Goal: Task Accomplishment & Management: Use online tool/utility

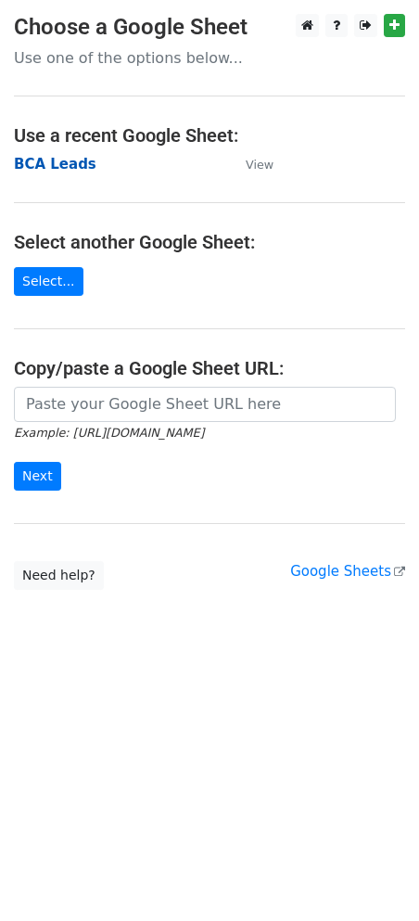
click at [50, 165] on strong "BCA Leads" at bounding box center [55, 164] width 83 height 17
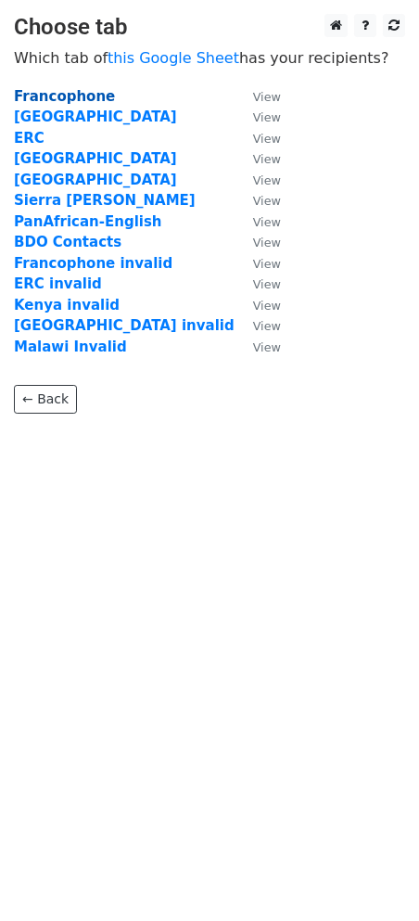
click at [67, 97] on strong "Francophone" at bounding box center [64, 96] width 101 height 17
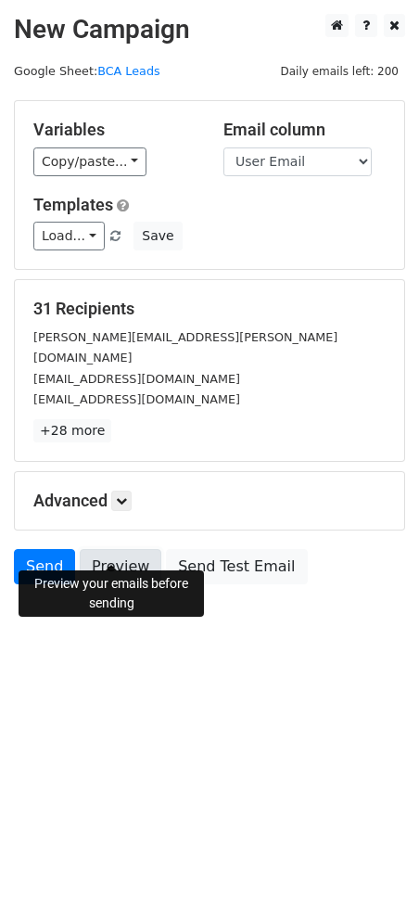
click at [104, 549] on link "Preview" at bounding box center [121, 566] width 82 height 35
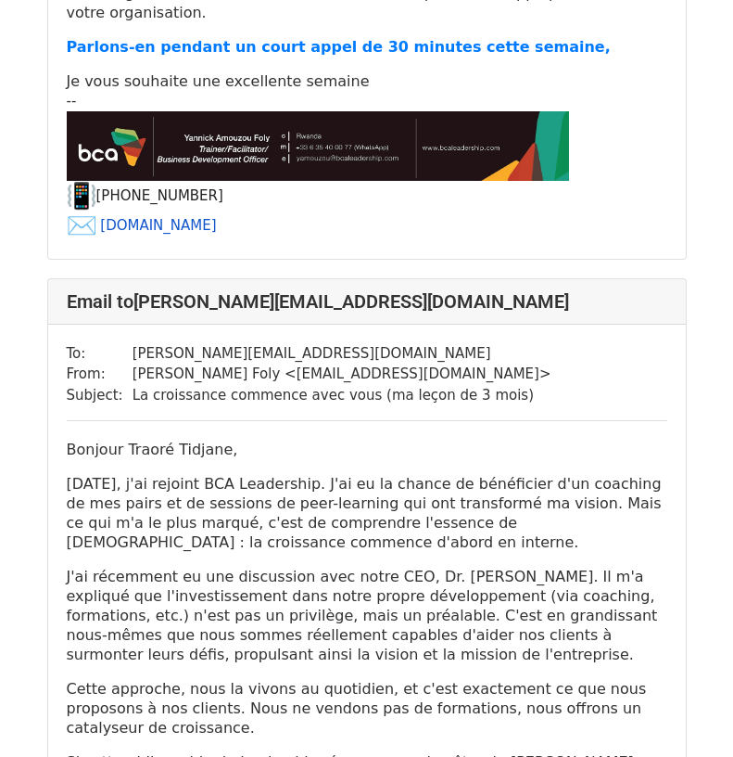
scroll to position [3801, 0]
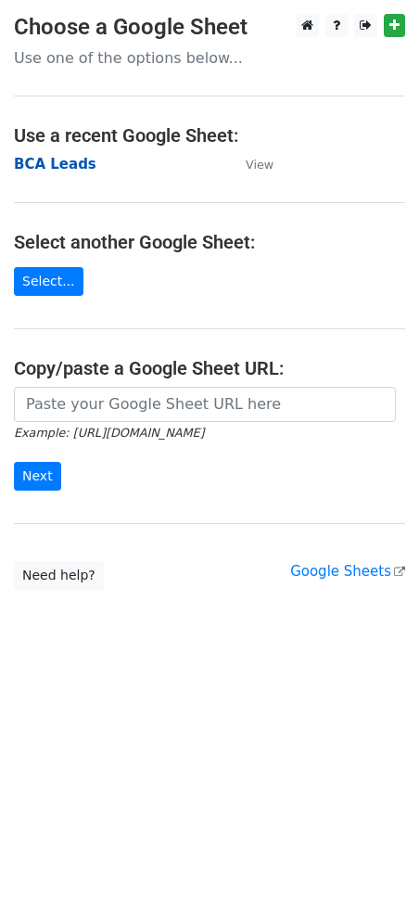
click at [44, 163] on strong "BCA Leads" at bounding box center [55, 164] width 83 height 17
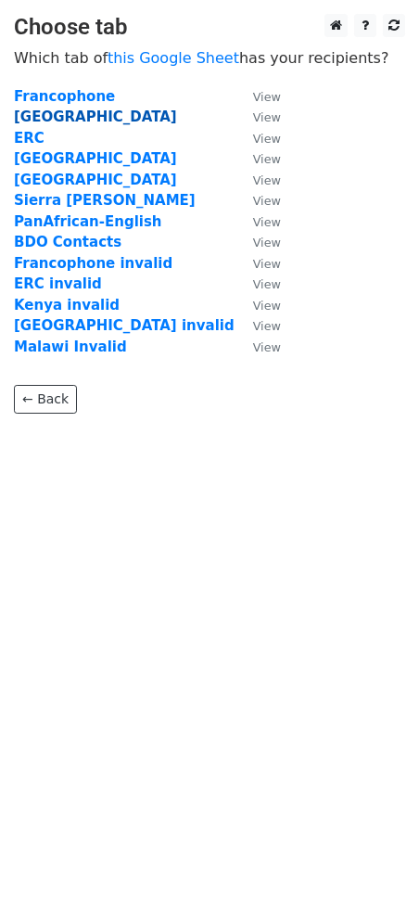
click at [41, 118] on strong "[GEOGRAPHIC_DATA]" at bounding box center [95, 116] width 163 height 17
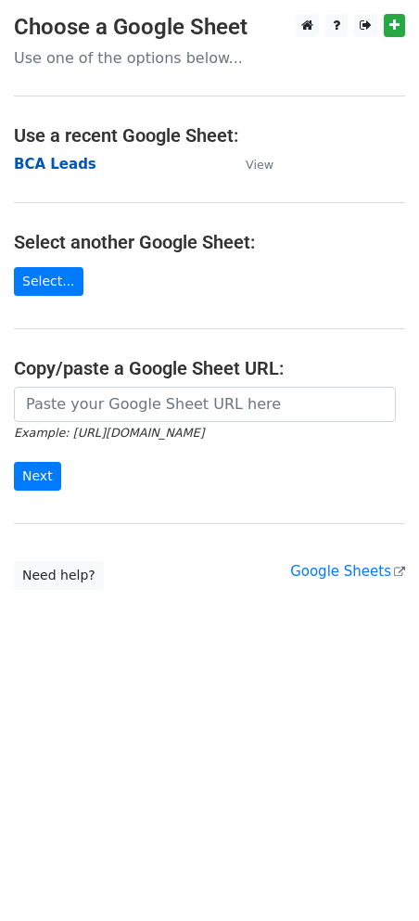
click at [45, 168] on strong "BCA Leads" at bounding box center [55, 164] width 83 height 17
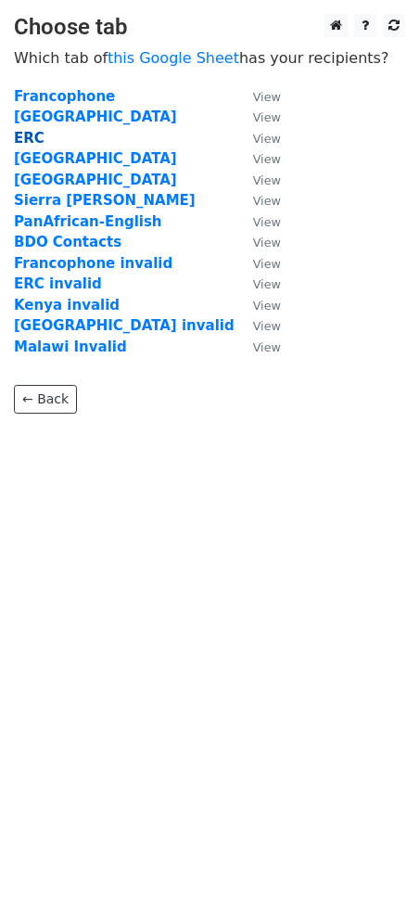
click at [29, 138] on strong "ERC" at bounding box center [29, 138] width 31 height 17
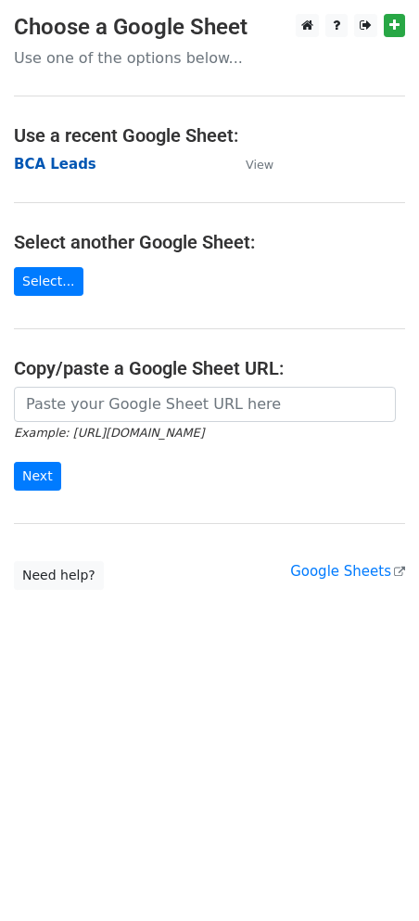
click at [53, 163] on strong "BCA Leads" at bounding box center [55, 164] width 83 height 17
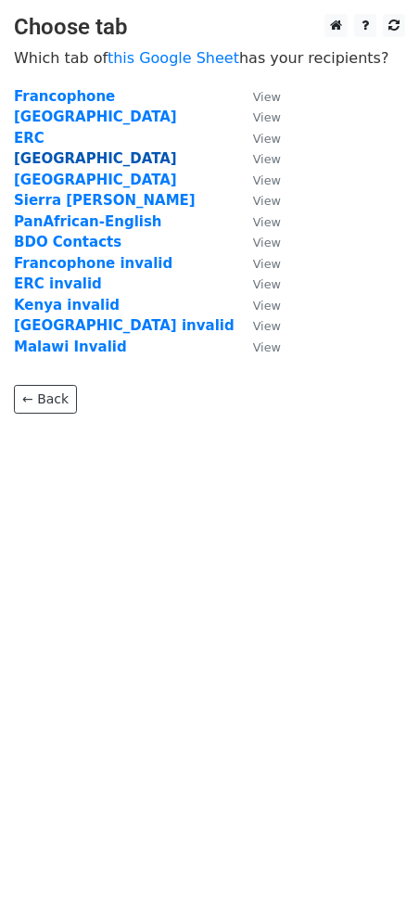
click at [36, 157] on strong "[GEOGRAPHIC_DATA]" at bounding box center [95, 158] width 163 height 17
